Goal: Task Accomplishment & Management: Manage account settings

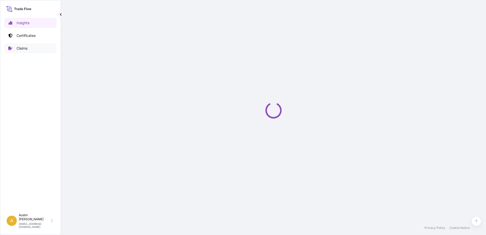
select select "2025"
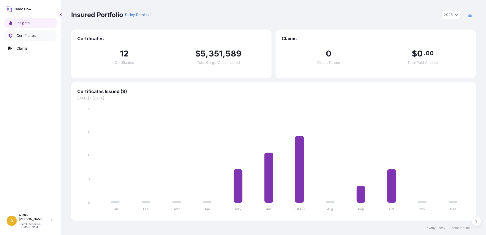
click at [33, 35] on p "Certificates" at bounding box center [26, 35] width 19 height 5
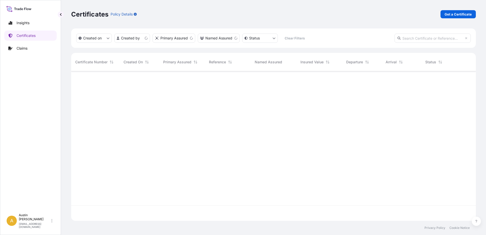
scroll to position [149, 401]
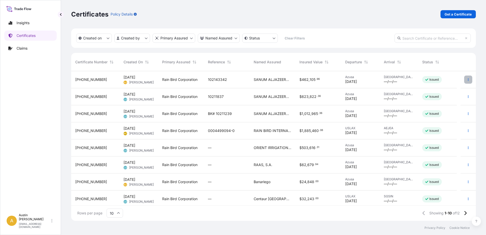
click at [467, 80] on icon "button" at bounding box center [468, 79] width 3 height 3
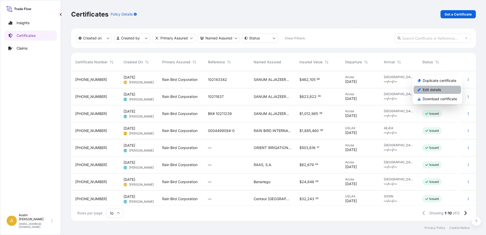
click at [442, 89] on link "Edit details" at bounding box center [438, 90] width 48 height 8
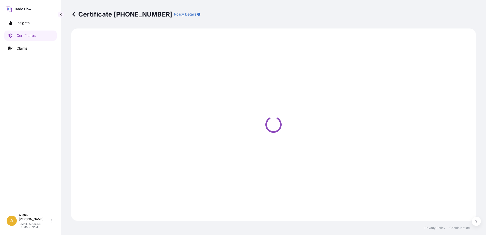
select select "Ocean Vessel"
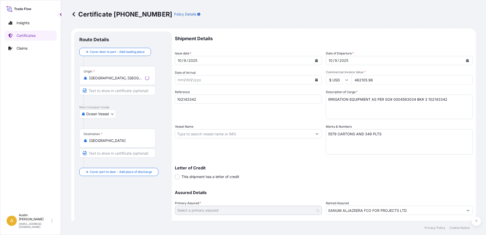
select select "31418"
click at [438, 99] on textarea "IRRIGATION EQUIPMENT AS PER SO# 0004593034 BK# 3 102143342" at bounding box center [399, 107] width 147 height 24
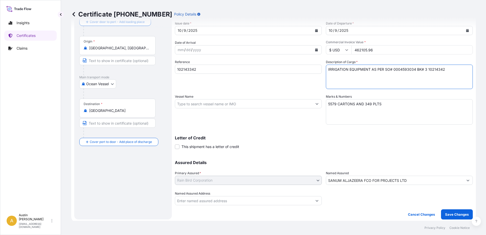
scroll to position [32, 0]
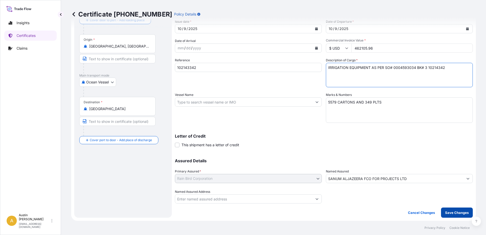
type textarea "IRRIGATION EQUIPMENT AS PER SO# 0004593034 BK# 3 10214342"
click at [456, 211] on p "Save Changes" at bounding box center [457, 212] width 24 height 5
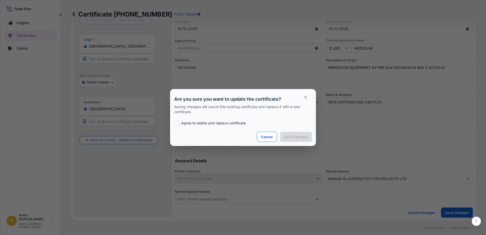
click at [178, 123] on div at bounding box center [176, 123] width 5 height 5
checkbox input "true"
click at [301, 136] on p "Save Changes" at bounding box center [296, 136] width 24 height 5
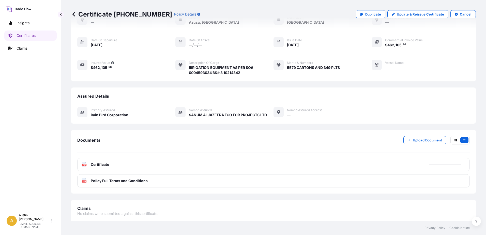
scroll to position [35, 0]
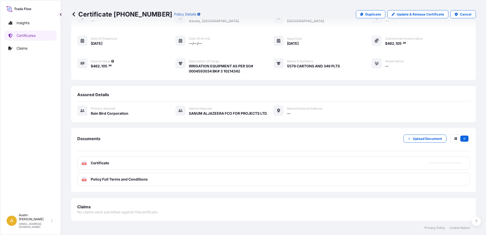
click at [143, 162] on div "PDF Certificate" at bounding box center [273, 162] width 393 height 13
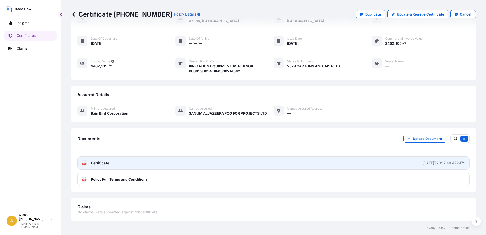
click at [403, 164] on link "PDF Certificate [DATE]T23:17:48.472479" at bounding box center [273, 162] width 393 height 13
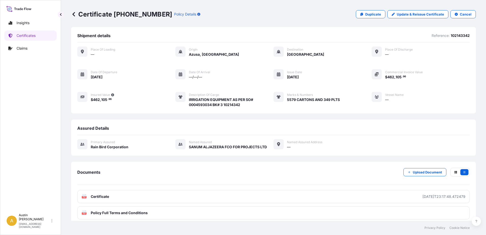
scroll to position [0, 0]
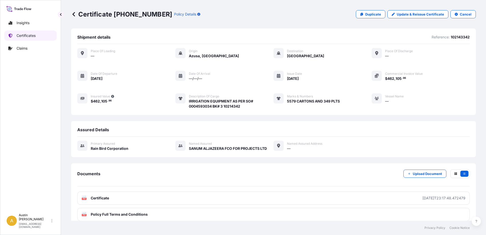
click at [35, 36] on p "Certificates" at bounding box center [26, 35] width 19 height 5
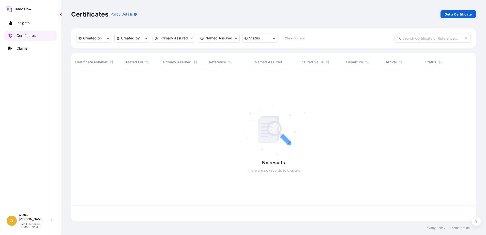
scroll to position [149, 401]
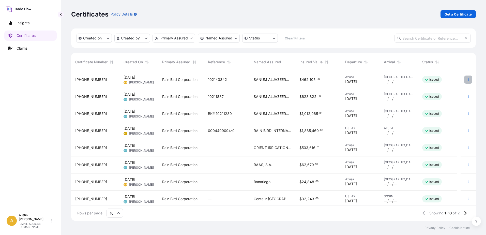
click at [466, 80] on button "button" at bounding box center [469, 80] width 8 height 8
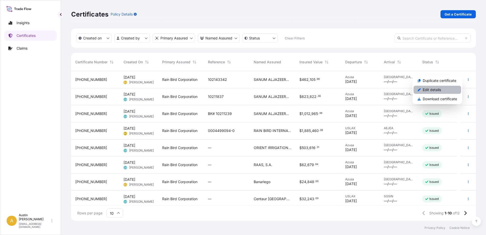
click at [433, 91] on p "Edit details" at bounding box center [432, 89] width 18 height 5
select select "Ocean Vessel"
select select "31418"
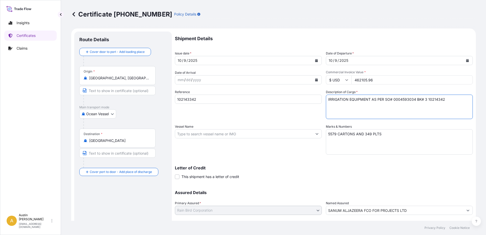
drag, startPoint x: 448, startPoint y: 100, endPoint x: 425, endPoint y: 99, distance: 22.9
click at [425, 99] on textarea "IRRIGATION EQUIPMENT AS PER SO# 0004593034 BK# 3 10214342" at bounding box center [399, 107] width 147 height 24
click at [190, 99] on input "102143342" at bounding box center [248, 99] width 147 height 9
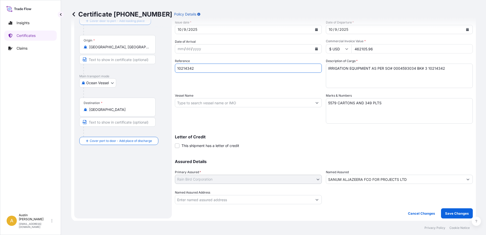
scroll to position [32, 0]
type input "10214342"
click at [449, 213] on p "Save Changes" at bounding box center [457, 212] width 24 height 5
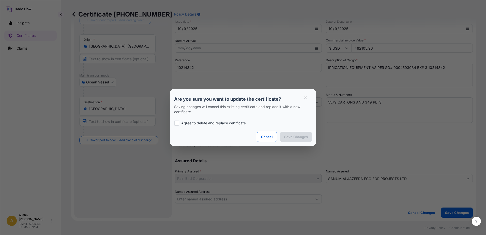
click at [178, 124] on div at bounding box center [176, 123] width 5 height 5
checkbox input "true"
click at [293, 137] on p "Save Changes" at bounding box center [296, 136] width 24 height 5
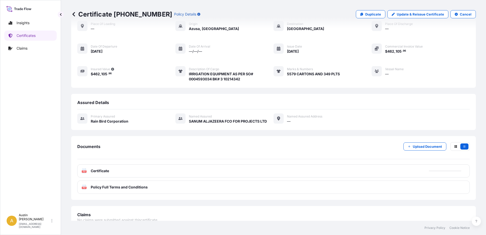
scroll to position [35, 0]
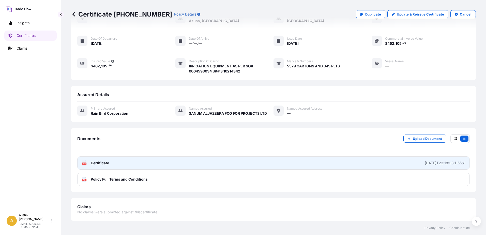
click at [425, 164] on div "[DATE]T23:18:38.115561" at bounding box center [445, 163] width 41 height 5
